Goal: Navigation & Orientation: Find specific page/section

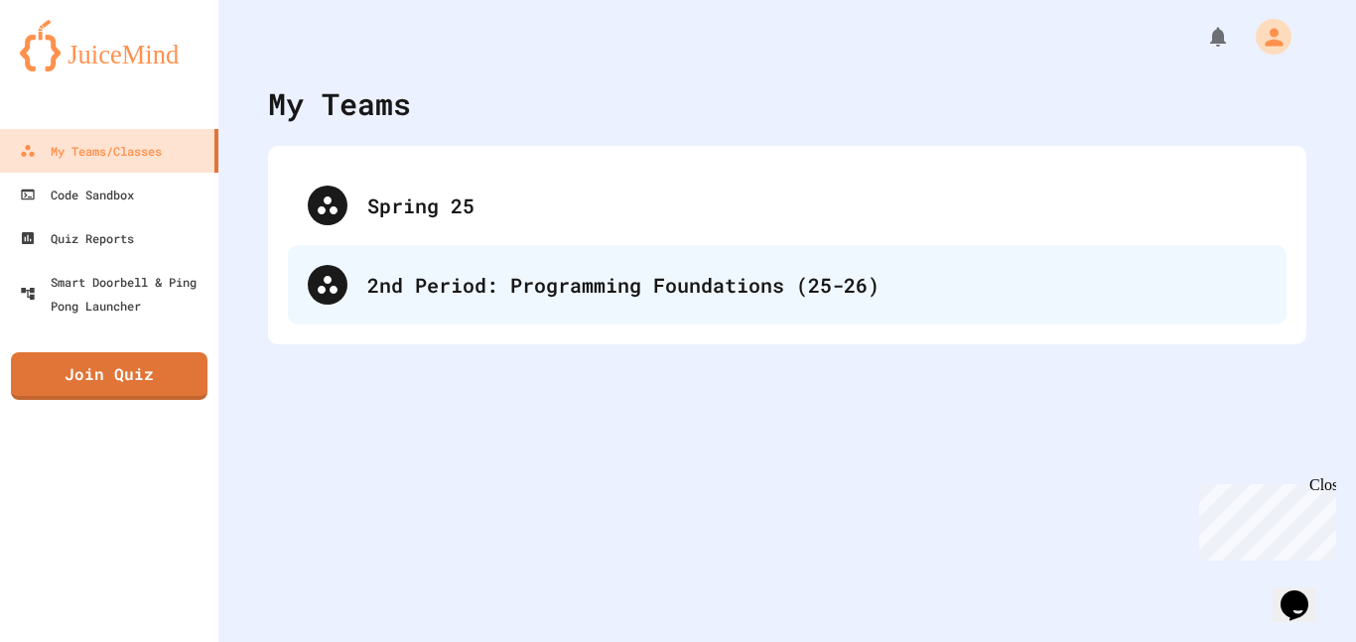
click at [456, 292] on div "2nd Period: Programming Foundations (25-26)" at bounding box center [817, 285] width 900 height 30
